Goal: Task Accomplishment & Management: Manage account settings

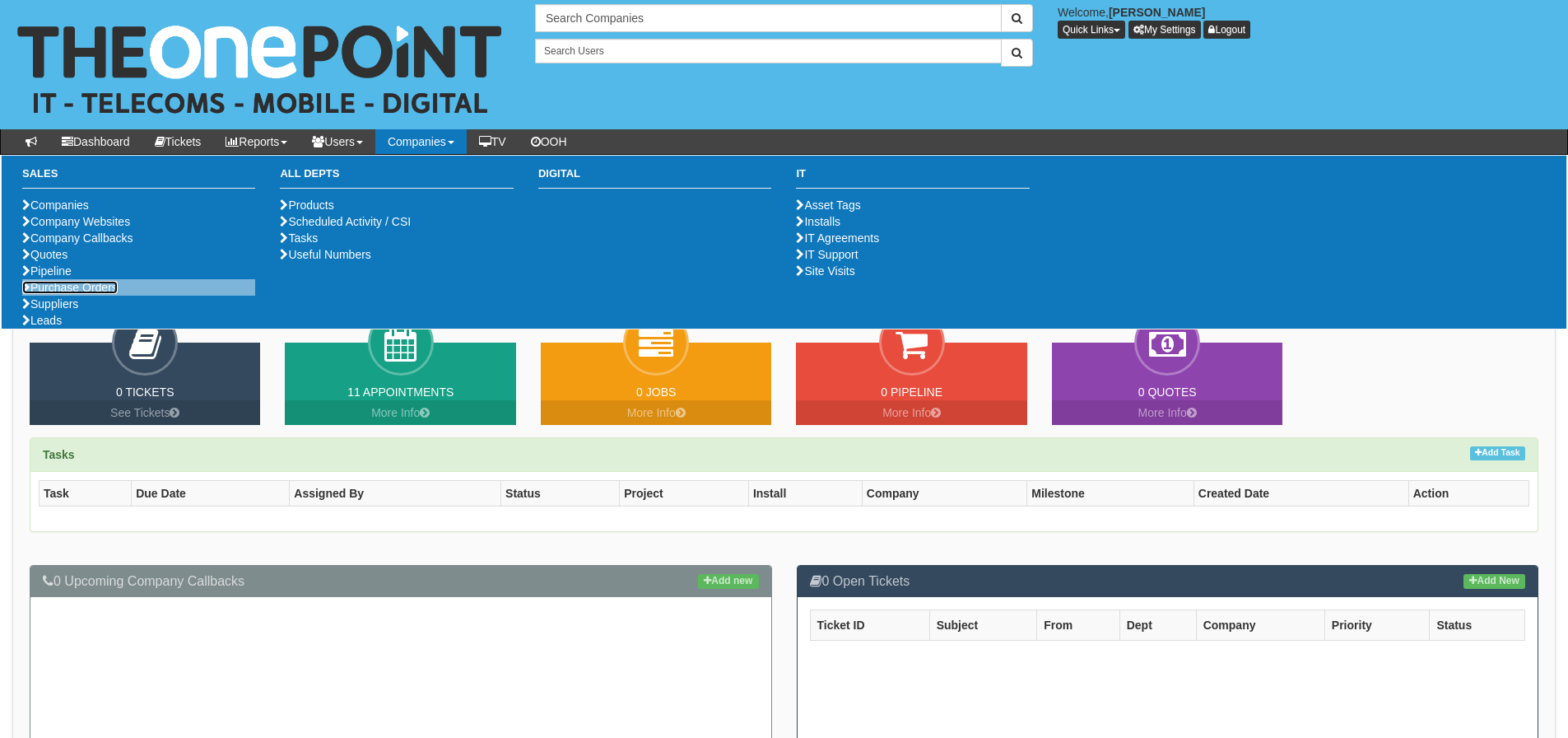
click at [94, 294] on link "Purchase Orders" at bounding box center [70, 287] width 96 height 13
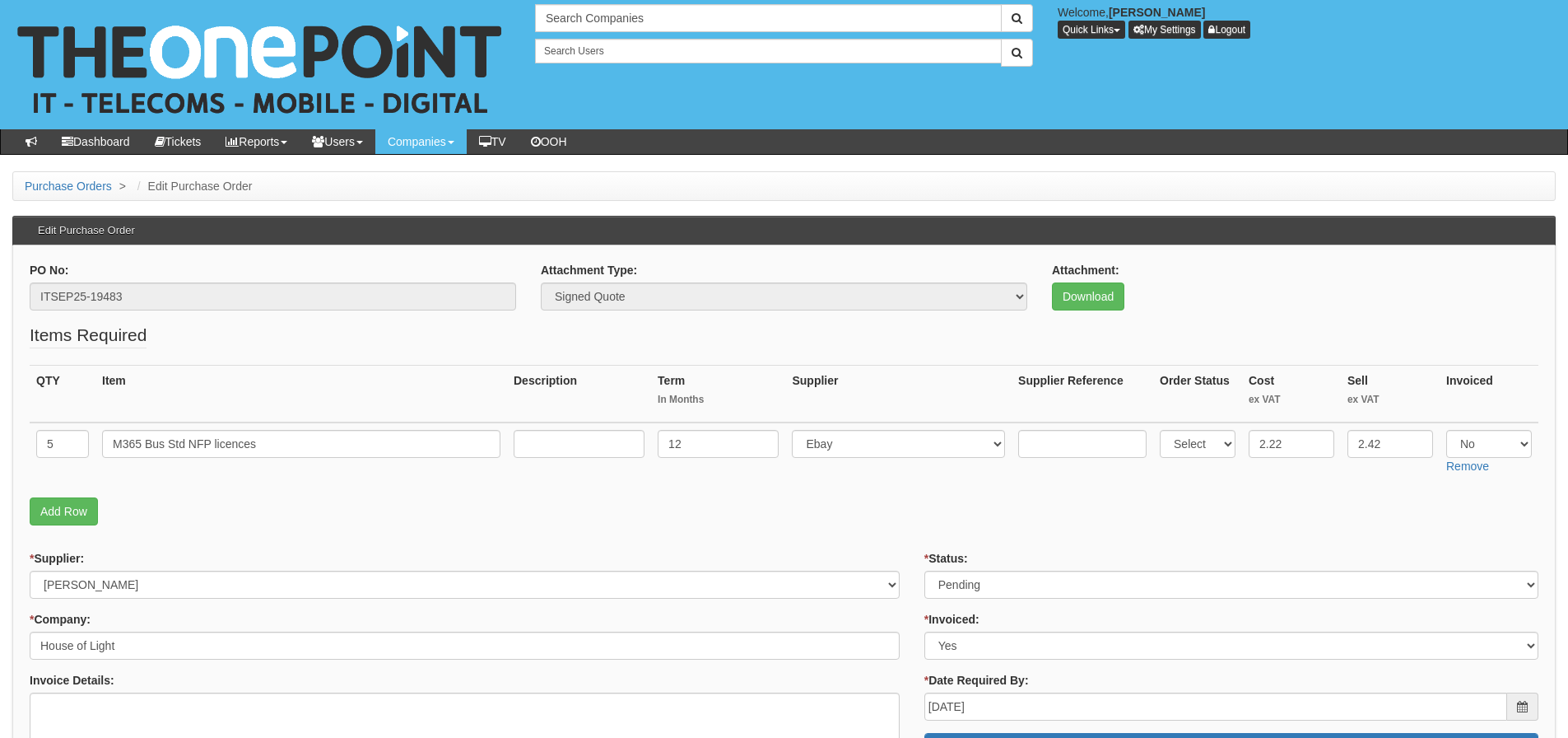
click at [196, 515] on p "Add Row" at bounding box center [784, 512] width 1509 height 28
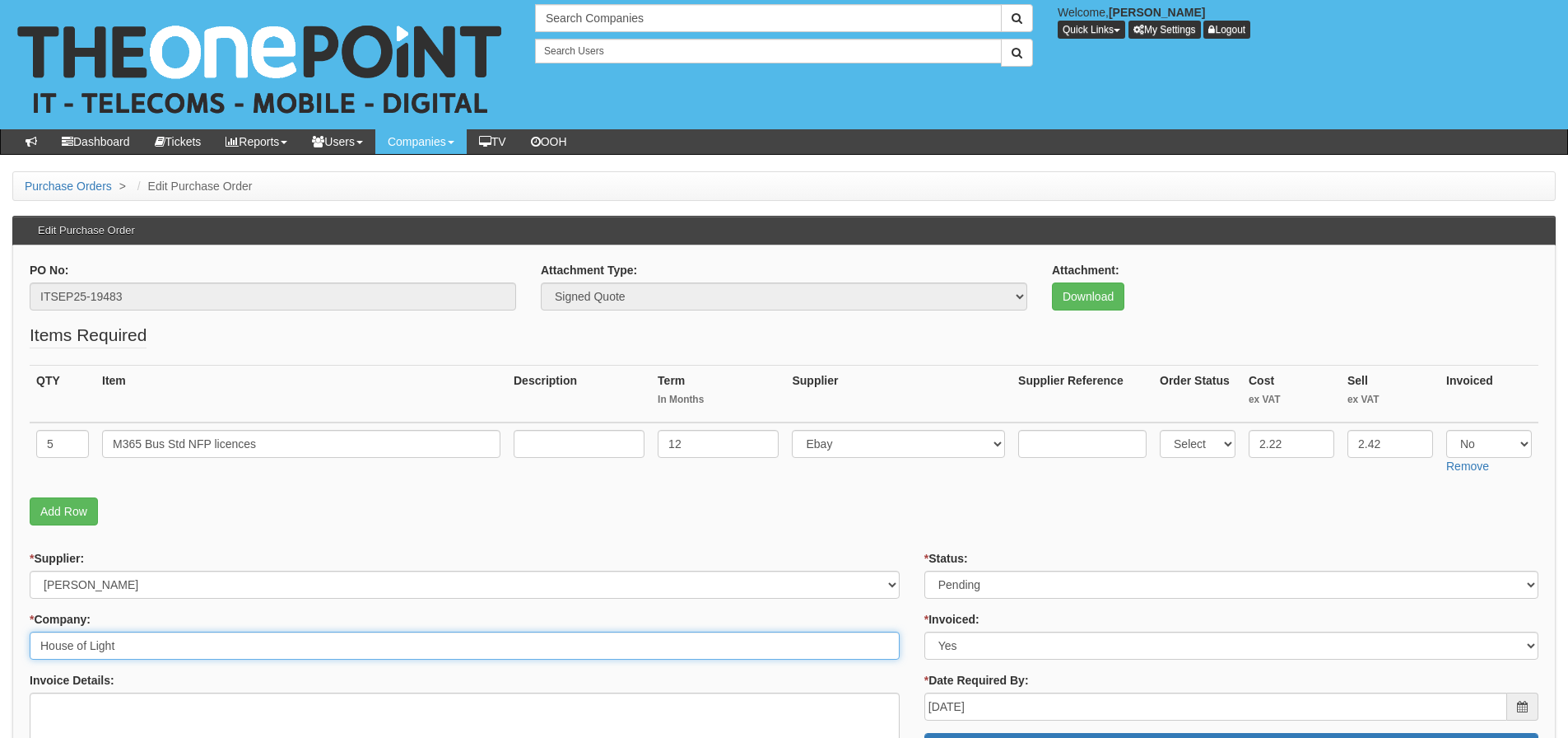
drag, startPoint x: 140, startPoint y: 640, endPoint x: 22, endPoint y: 648, distance: 118.3
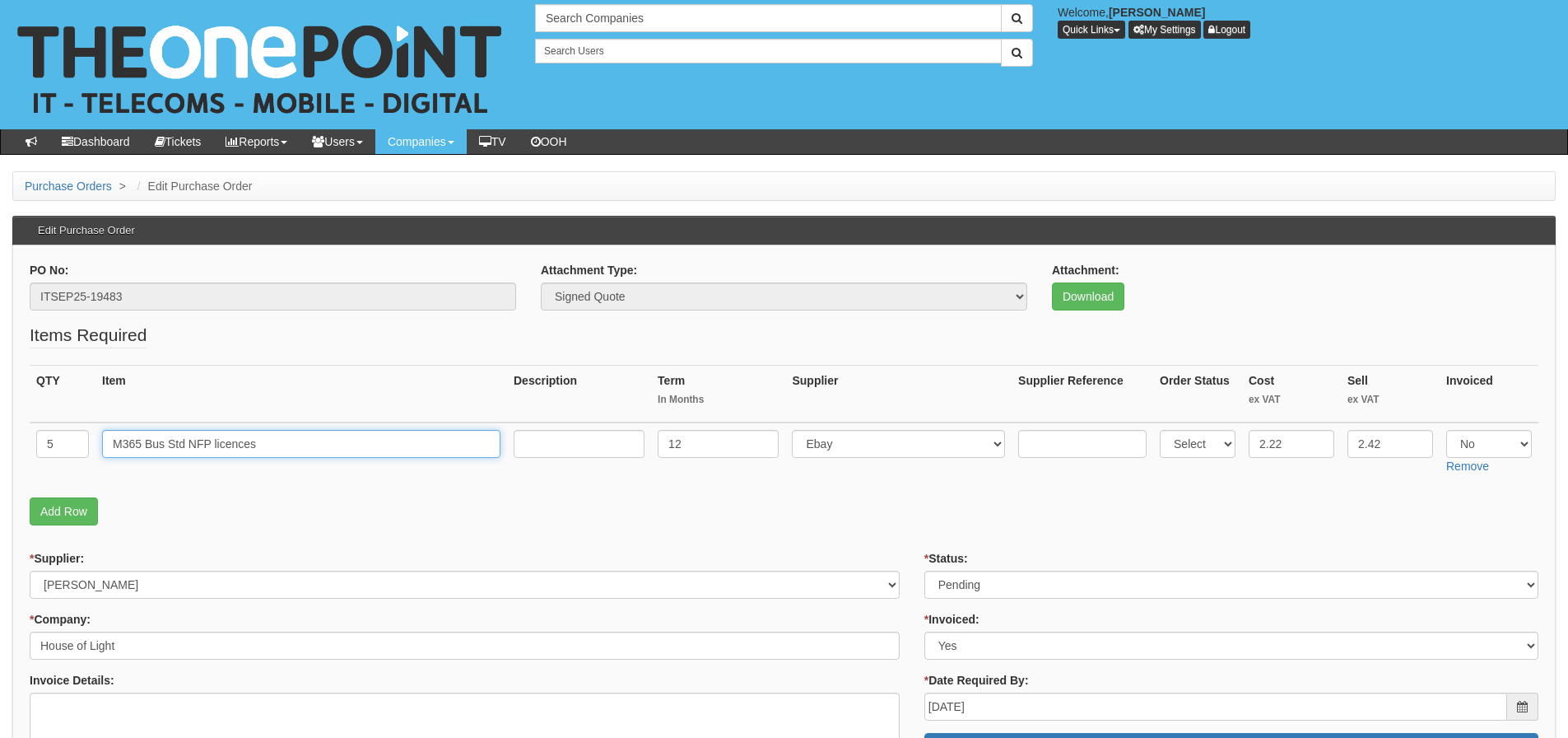
drag, startPoint x: 374, startPoint y: 443, endPoint x: 44, endPoint y: 447, distance: 330.0
click at [44, 447] on tr "5 M365 Bus Std NFP licences 12 Select 123 REG.co.uk 1Password 3 4Gon AA Jones E…" at bounding box center [784, 452] width 1509 height 58
drag, startPoint x: 152, startPoint y: 297, endPoint x: 0, endPoint y: 322, distance: 154.0
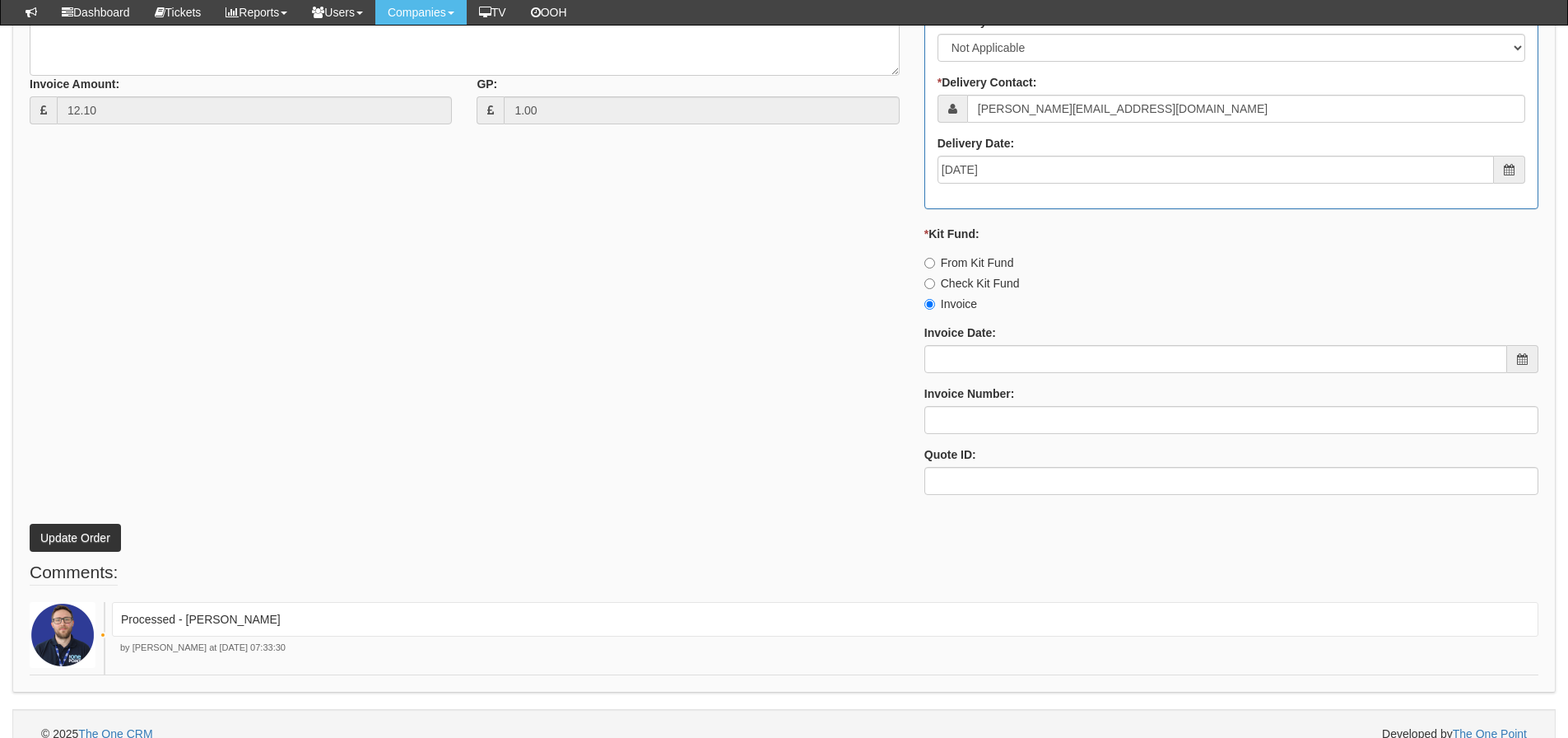
scroll to position [804, 0]
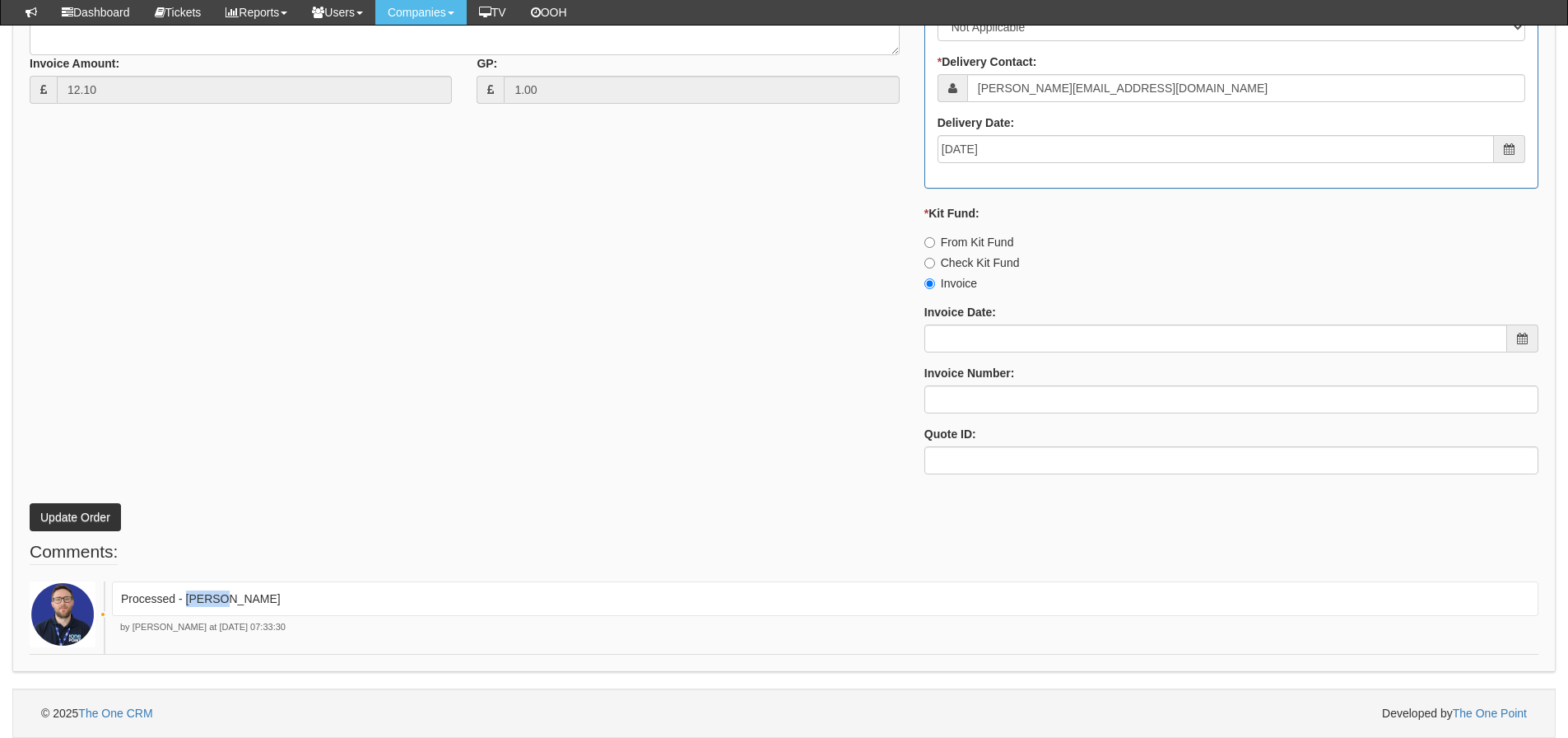
drag, startPoint x: 237, startPoint y: 596, endPoint x: 185, endPoint y: 609, distance: 53.6
click at [185, 609] on div "Processed - Ingram" at bounding box center [825, 599] width 1427 height 35
copy p "Ingram"
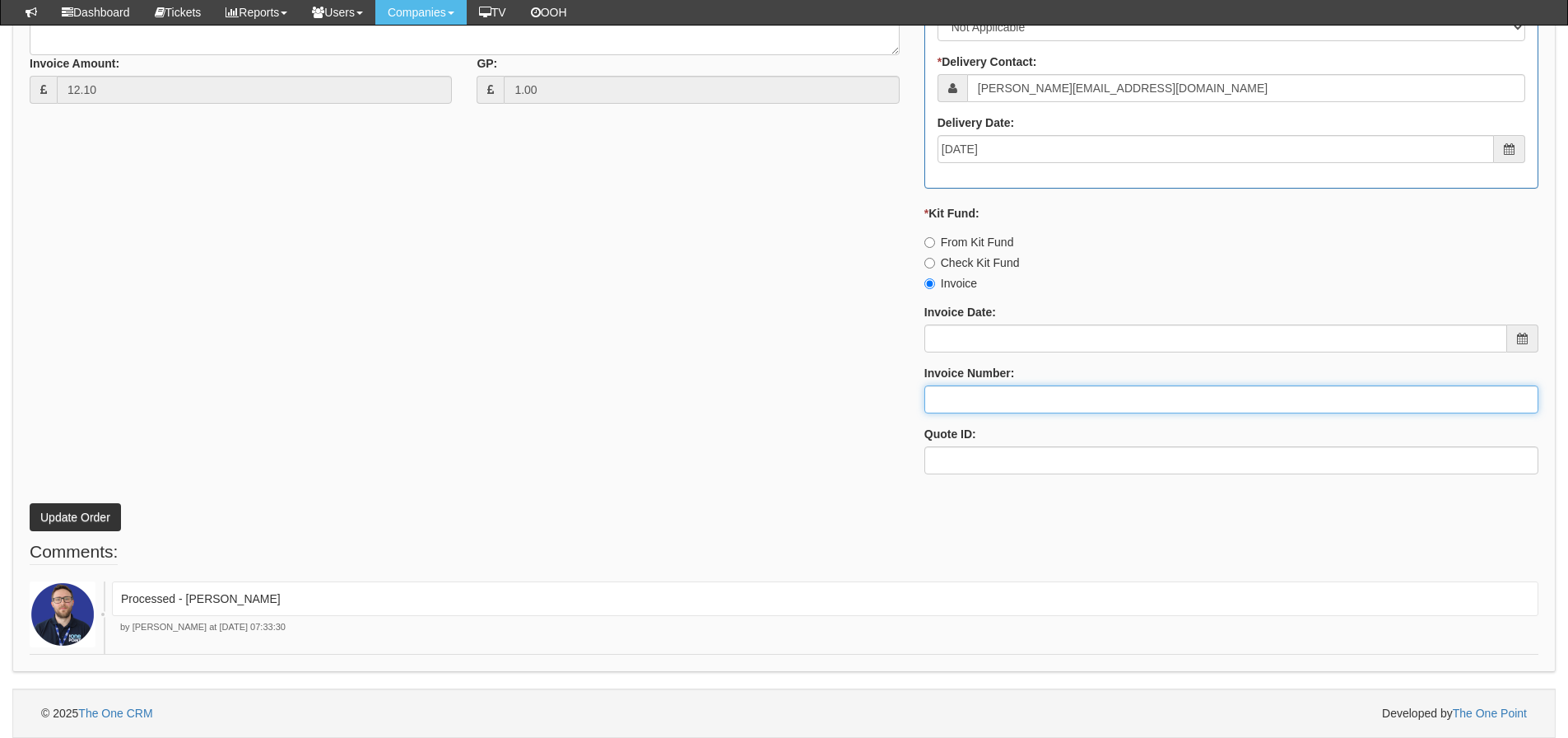
click at [963, 402] on input "Invoice Number:" at bounding box center [1231, 400] width 615 height 28
paste input "Ingram"
type input "Ingram"
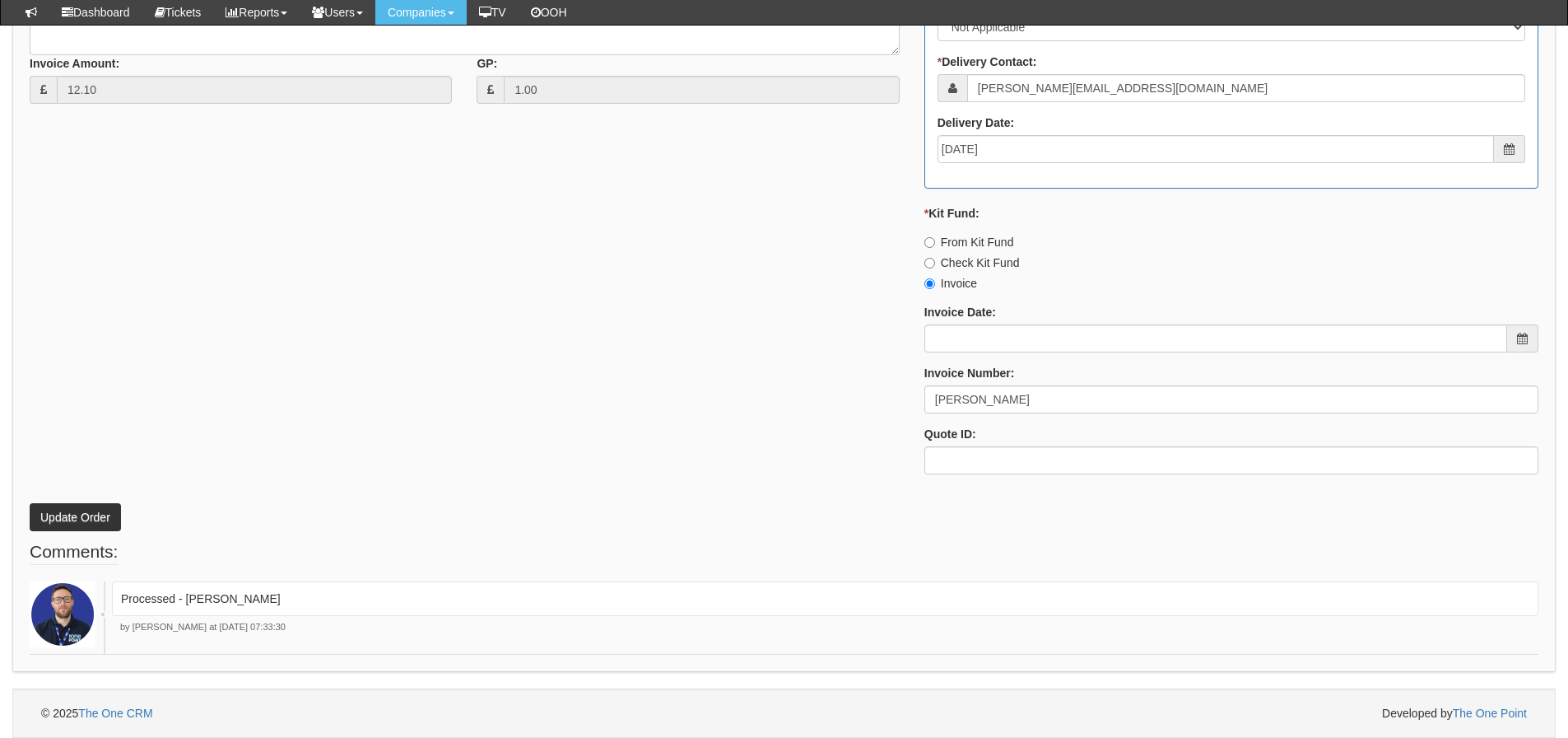
drag, startPoint x: 410, startPoint y: 347, endPoint x: 229, endPoint y: 429, distance: 198.7
click at [408, 347] on div "* Supplier: Select 123 REG.co.uk 1Password 3 4Gon AA Jones Electric Ltd Abzorb …" at bounding box center [784, 95] width 1534 height 783
click at [77, 523] on button "Update Order" at bounding box center [75, 517] width 91 height 28
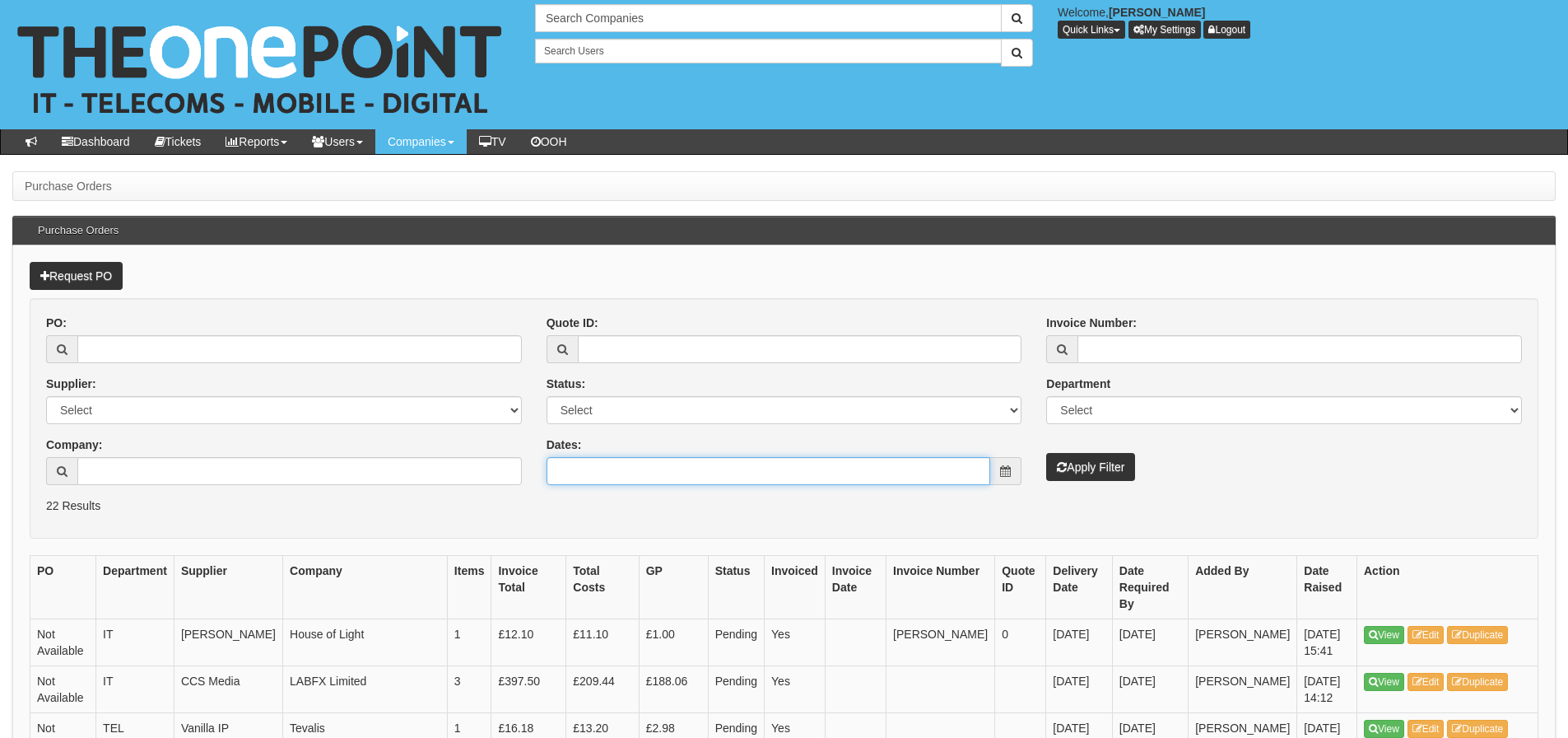
click at [768, 472] on input "Dates:" at bounding box center [769, 471] width 445 height 28
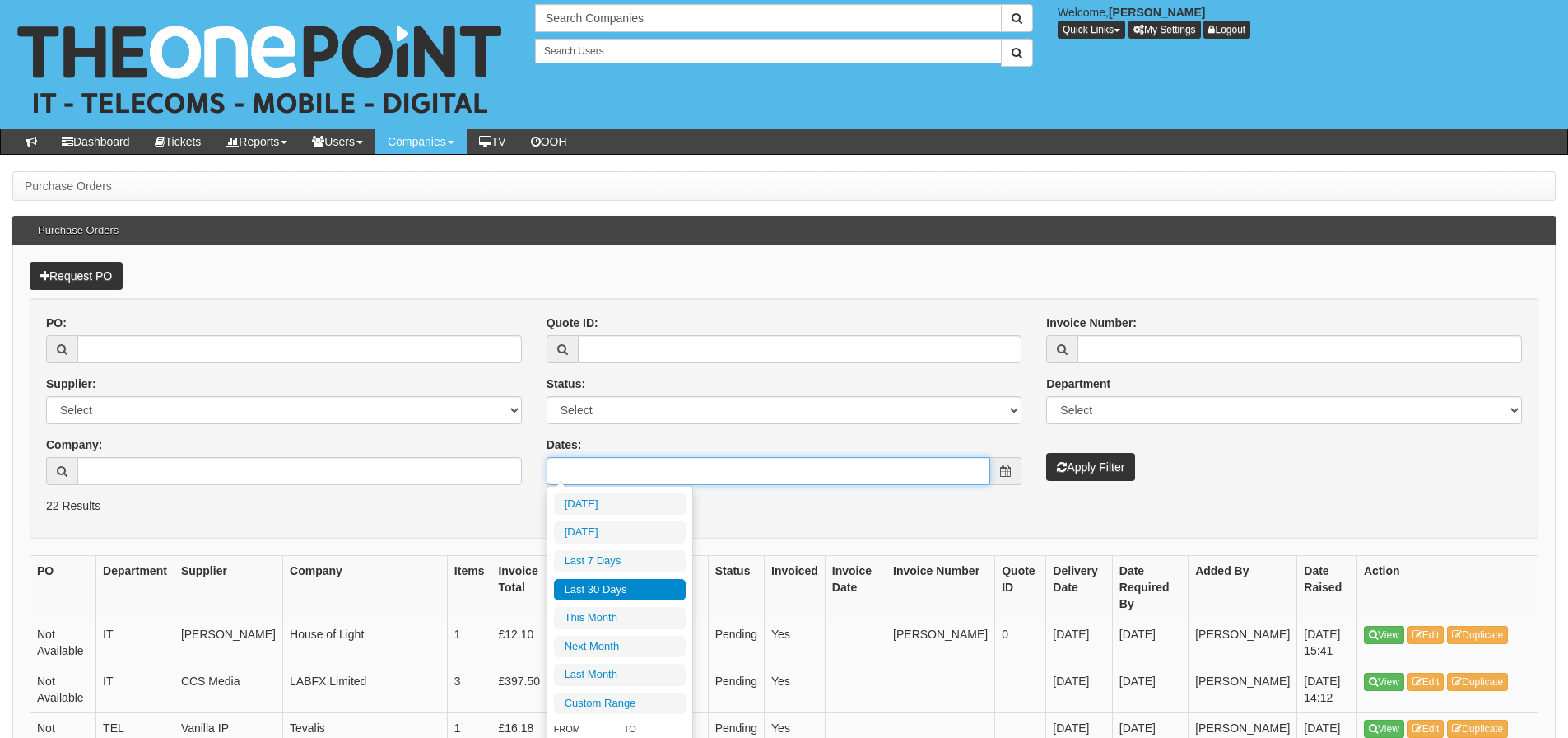
type input "2025-08-11"
click at [647, 587] on li "Last 30 Days" at bounding box center [620, 590] width 132 height 22
type input "2025-08-11 - 2025-09-09"
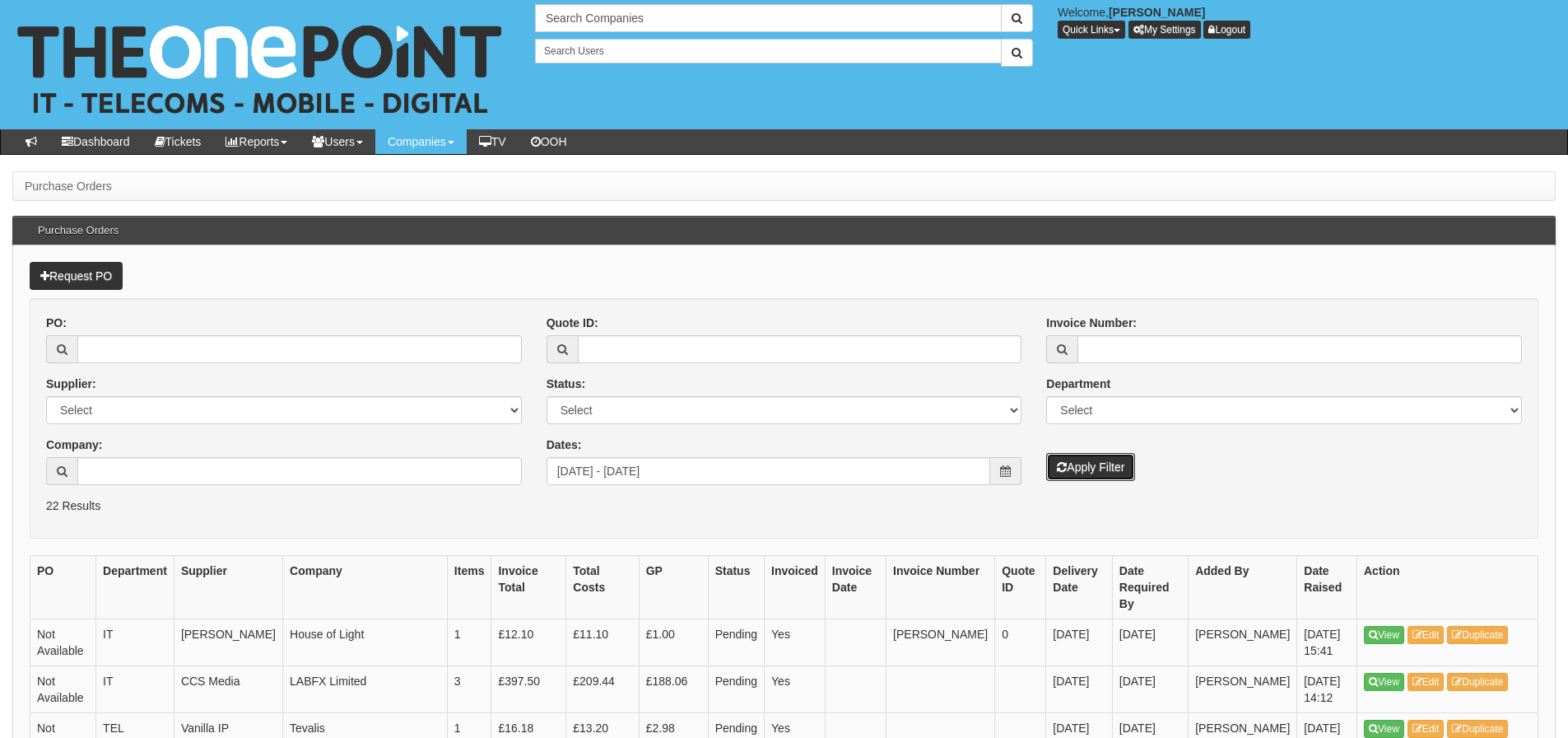
click at [1107, 456] on button "Apply Filter" at bounding box center [1090, 467] width 89 height 28
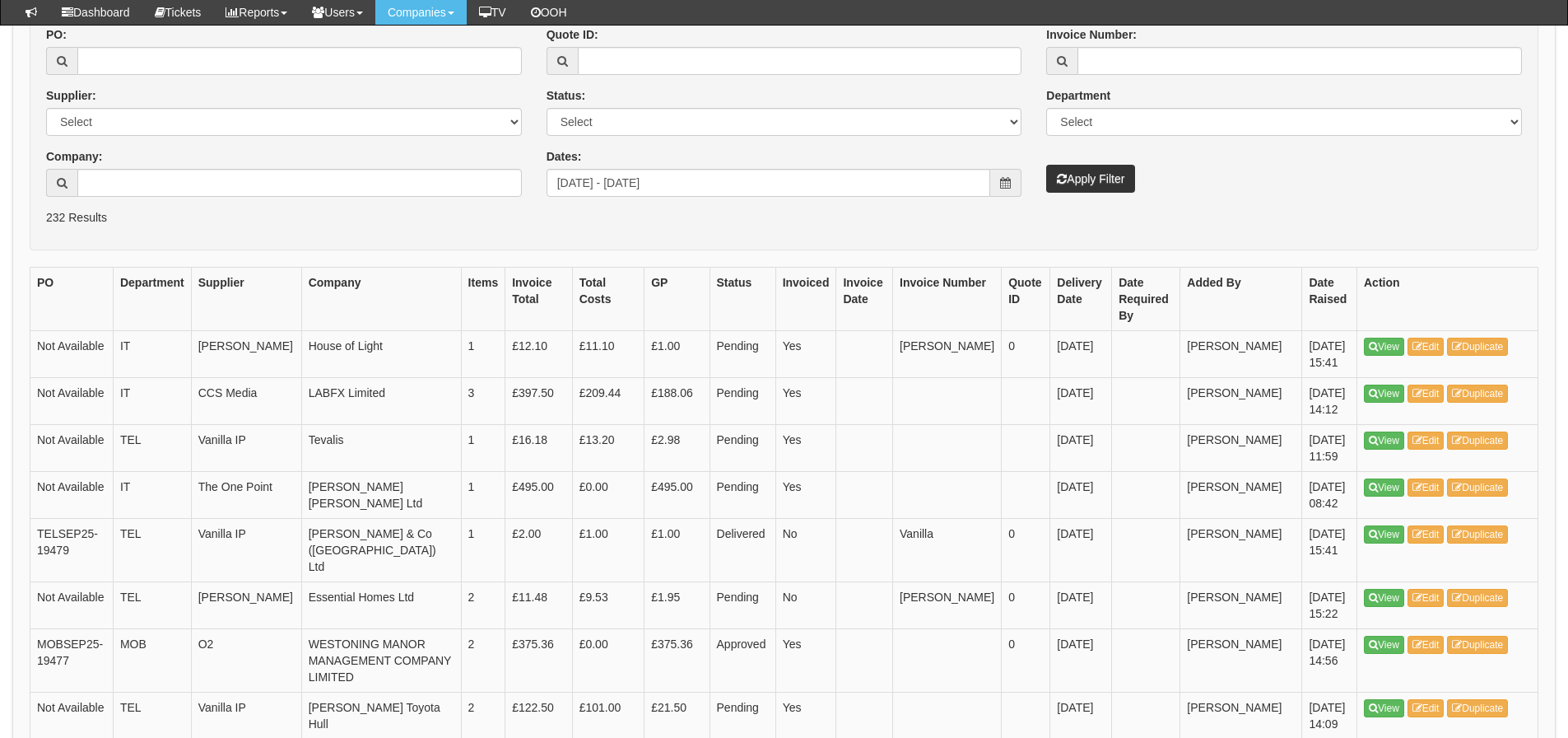
scroll to position [247, 0]
click at [933, 554] on td "Vanilla" at bounding box center [947, 548] width 109 height 63
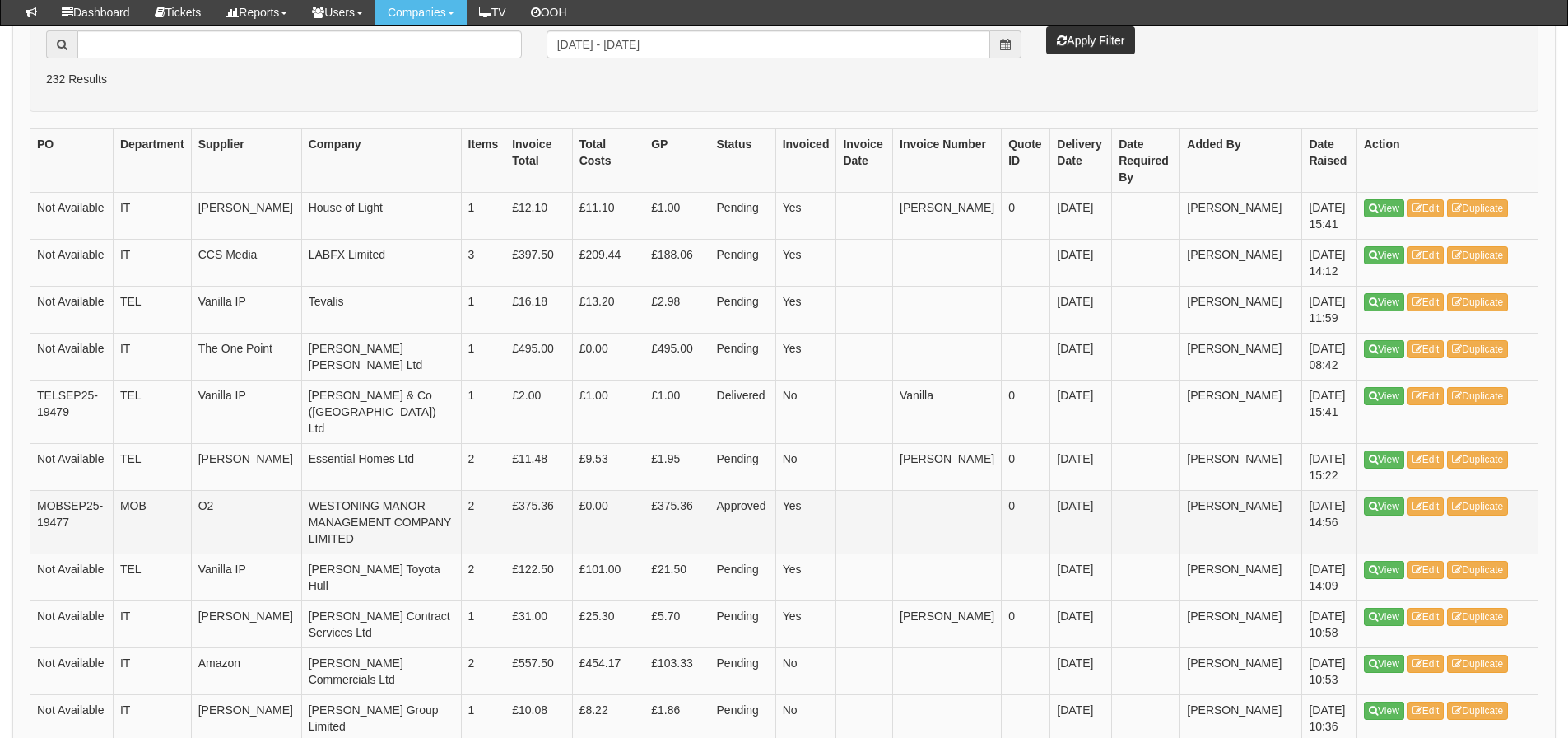
scroll to position [412, 0]
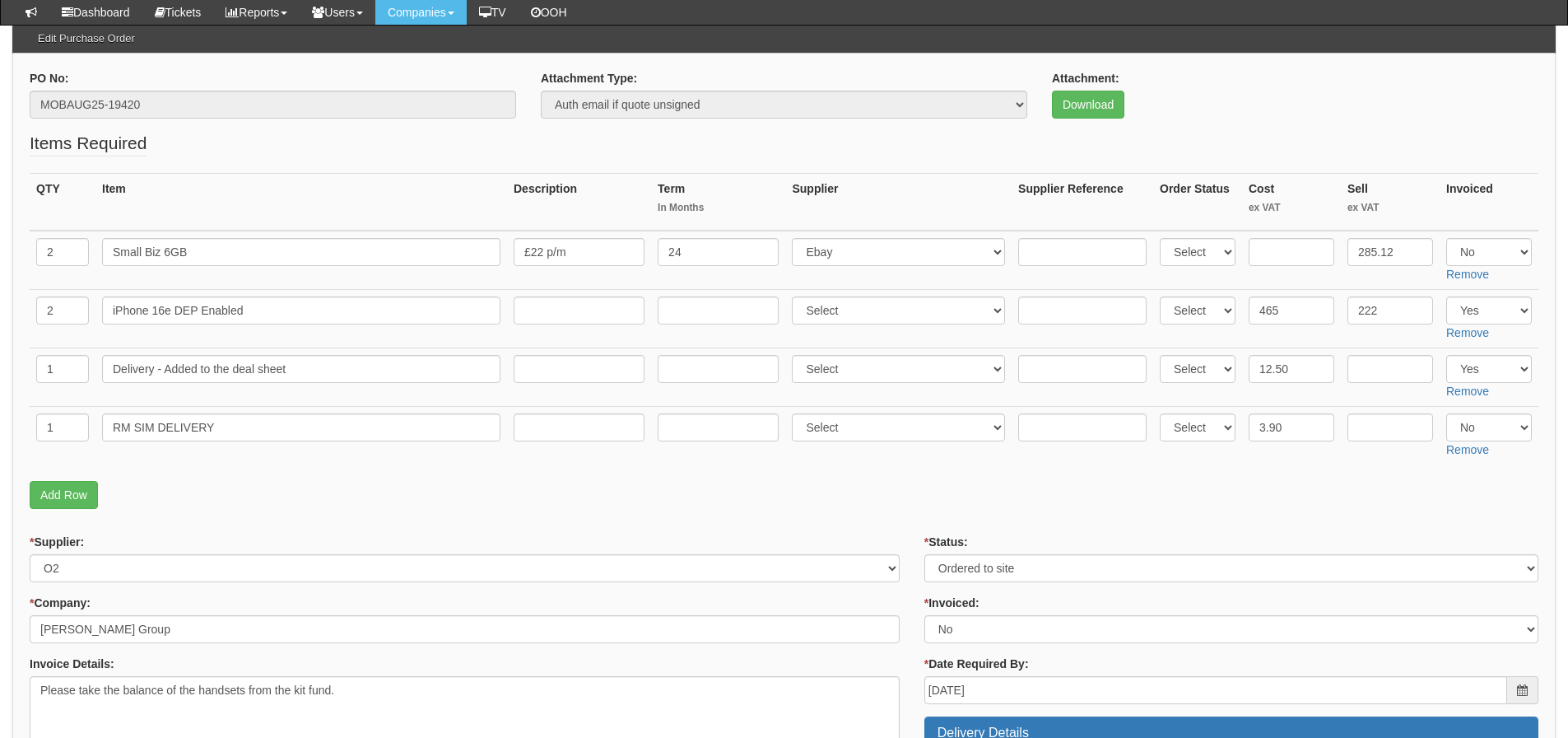
scroll to position [165, 0]
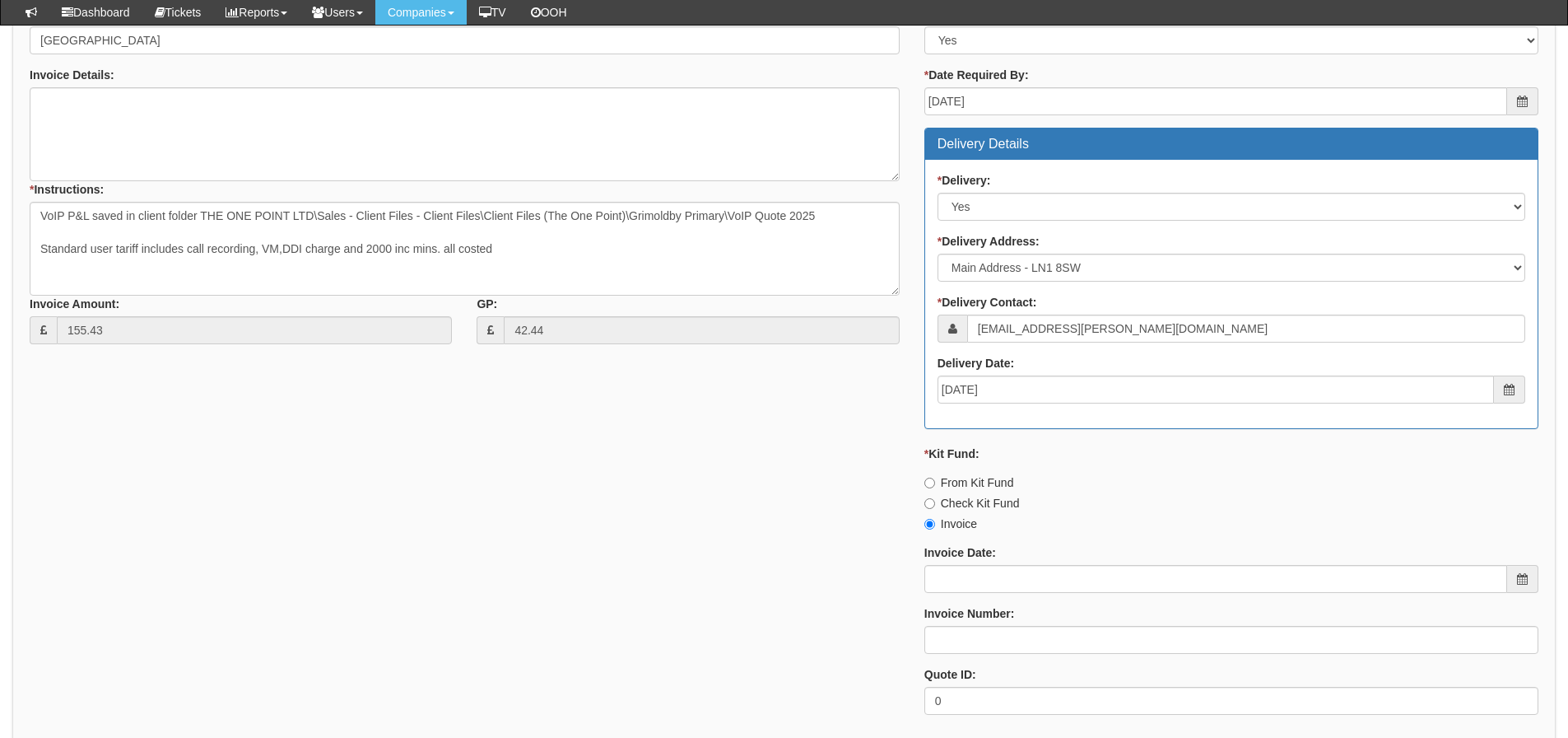
scroll to position [980, 0]
